Goal: Task Accomplishment & Management: Manage account settings

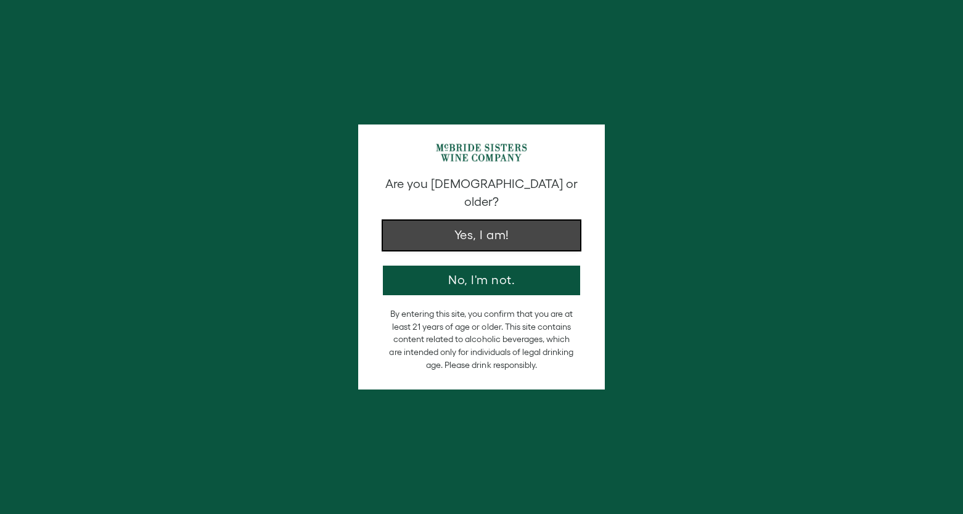
click at [484, 224] on button "Yes, I am!" at bounding box center [481, 236] width 197 height 30
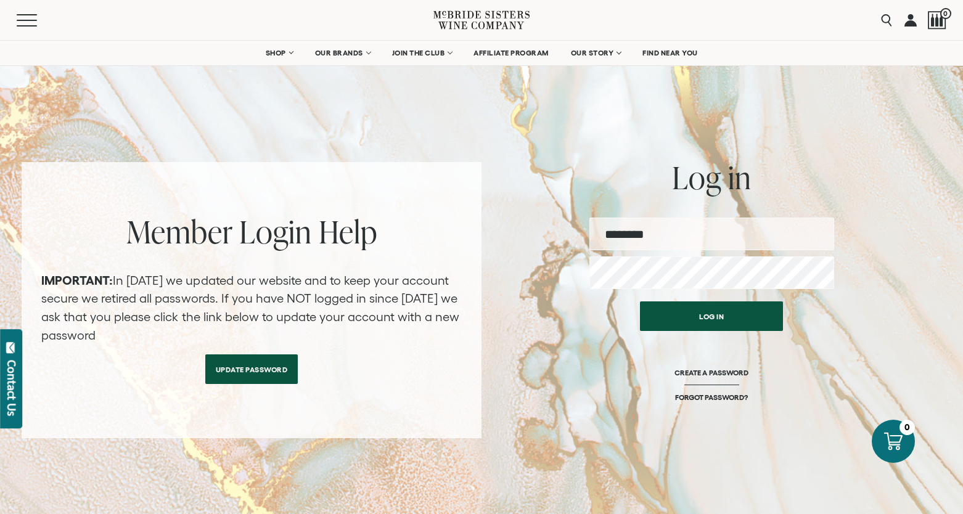
scroll to position [33, 0]
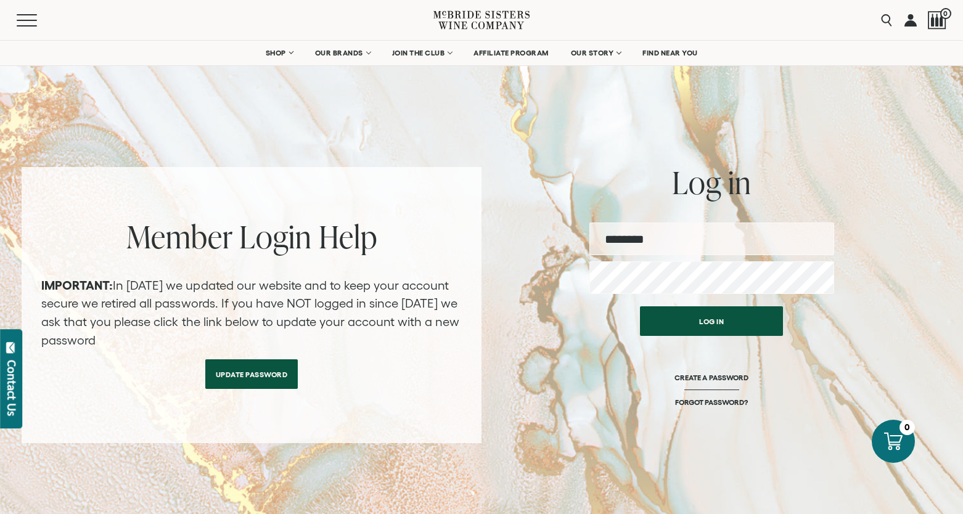
click at [628, 240] on input "email" at bounding box center [711, 239] width 245 height 33
click at [705, 398] on link "FORGOT PASSWORD?" at bounding box center [711, 402] width 73 height 9
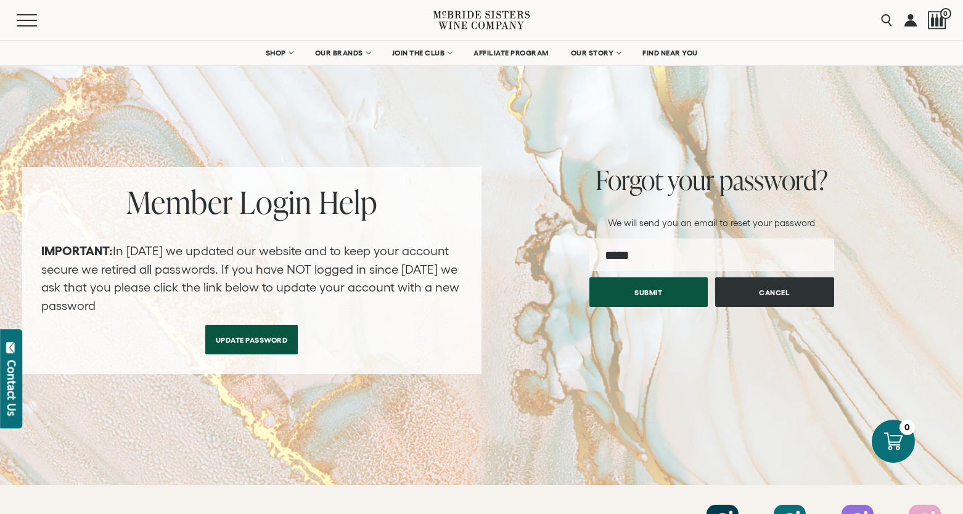
scroll to position [33, 0]
click at [660, 256] on input "email" at bounding box center [711, 254] width 245 height 33
type input "**********"
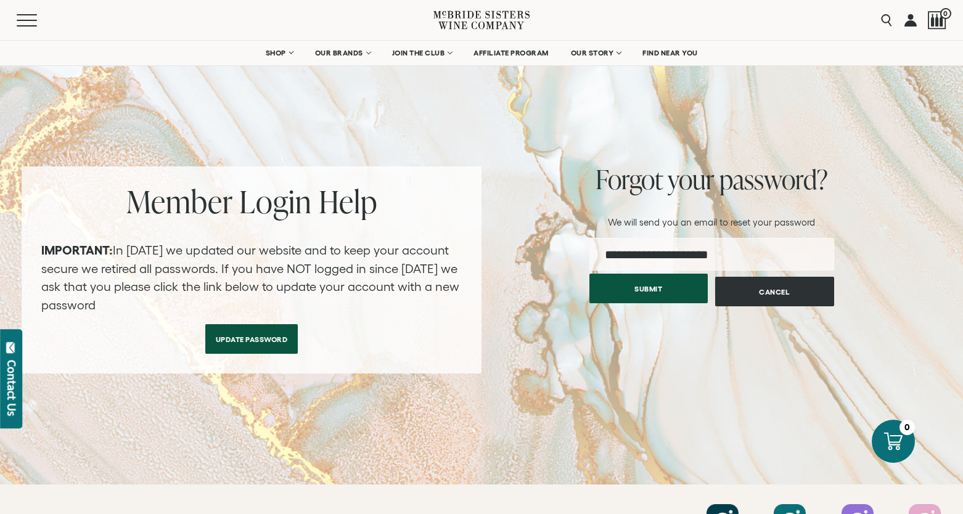
click at [648, 290] on button "Submit" at bounding box center [648, 289] width 119 height 30
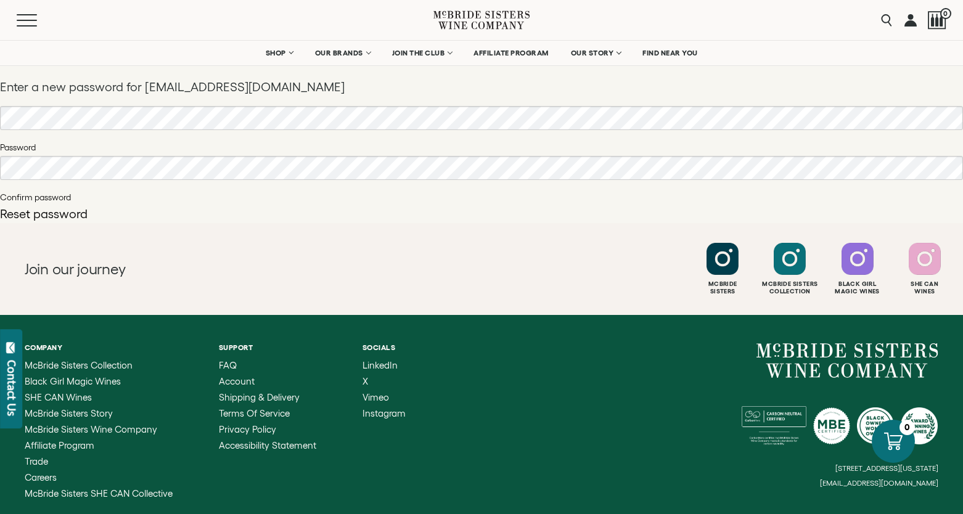
click at [55, 215] on button "Reset password" at bounding box center [44, 214] width 88 height 12
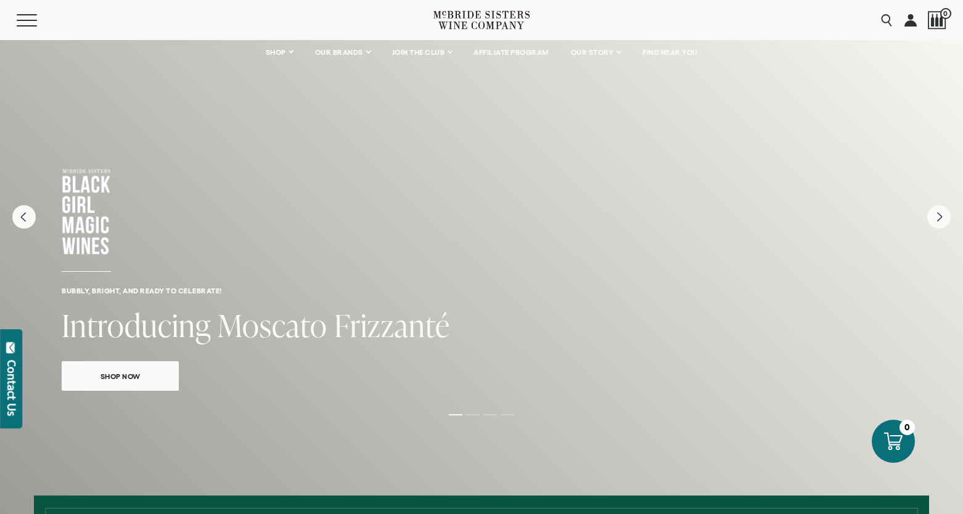
click at [909, 18] on link at bounding box center [910, 20] width 12 height 40
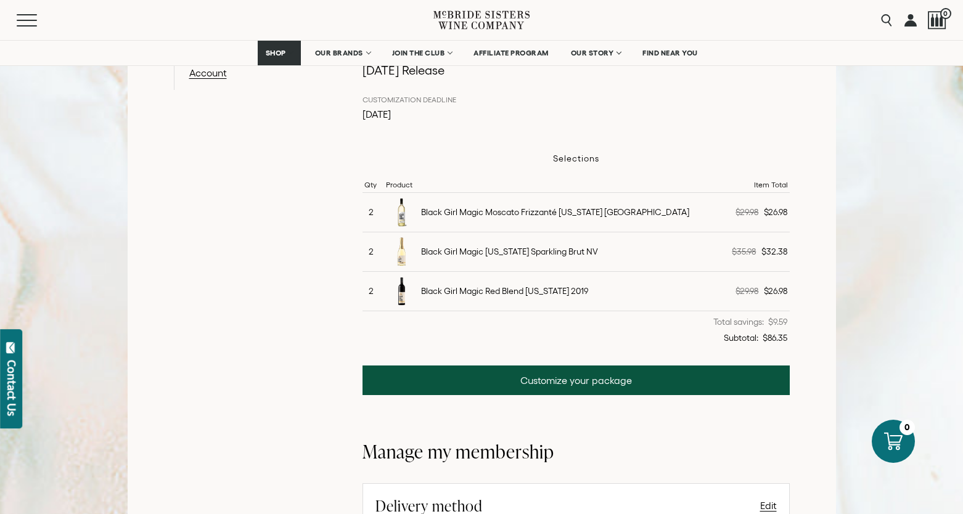
scroll to position [316, 0]
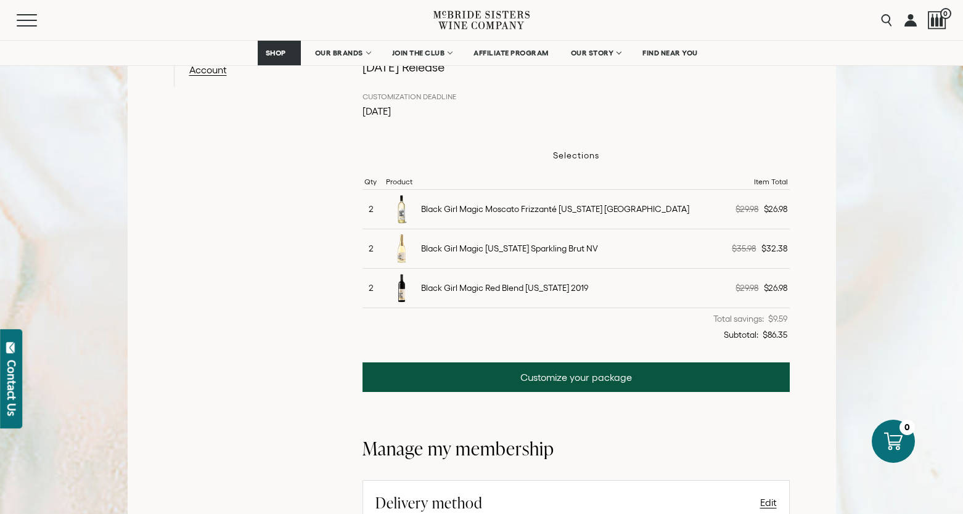
drag, startPoint x: 488, startPoint y: 209, endPoint x: 557, endPoint y: 208, distance: 69.0
click at [557, 208] on div "Black Girl Magic Moscato Frizzanté [US_STATE] [GEOGRAPHIC_DATA]" at bounding box center [555, 209] width 268 height 11
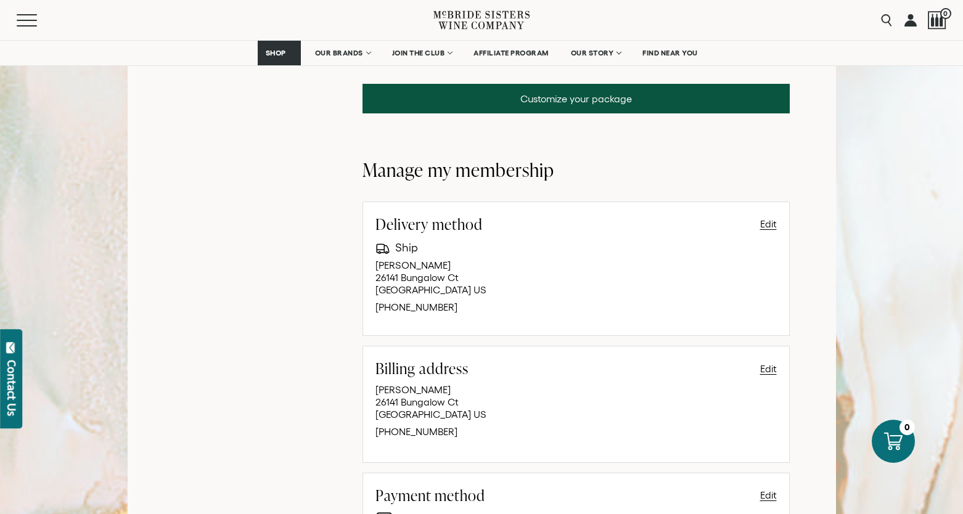
scroll to position [0, 0]
